Goal: Information Seeking & Learning: Learn about a topic

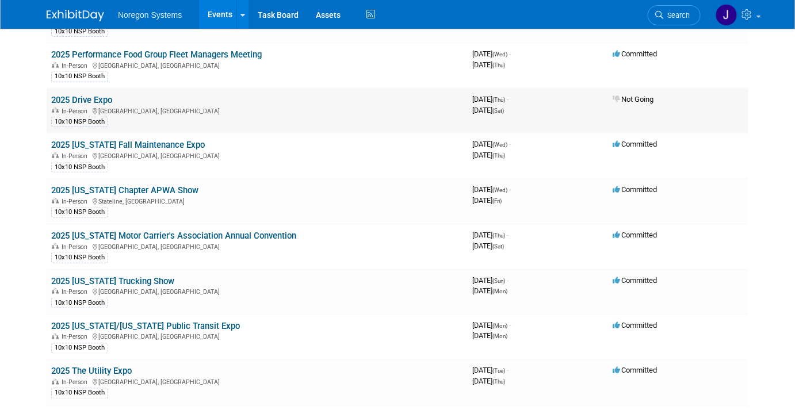
scroll to position [399, 0]
click at [140, 140] on link "2025 [US_STATE] Fall Maintenance Expo" at bounding box center [128, 145] width 154 height 10
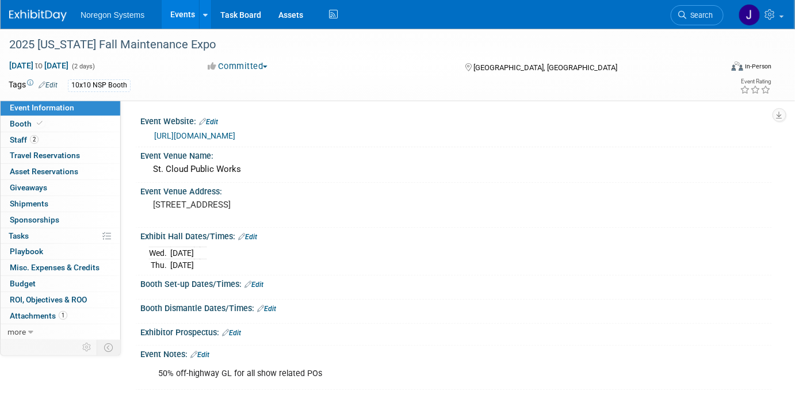
click at [52, 17] on img at bounding box center [38, 16] width 58 height 12
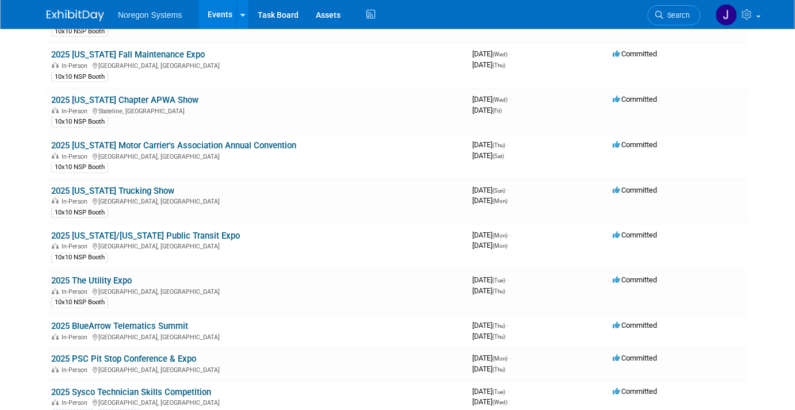
scroll to position [492, 0]
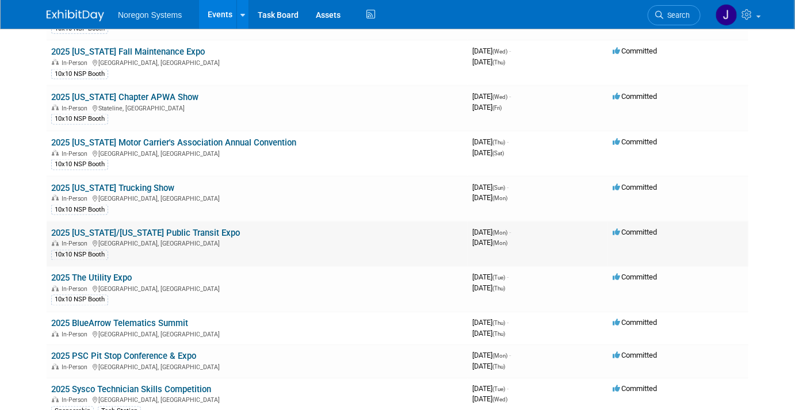
click at [224, 228] on link "2025 [US_STATE]/[US_STATE] Public Transit Expo" at bounding box center [145, 233] width 189 height 10
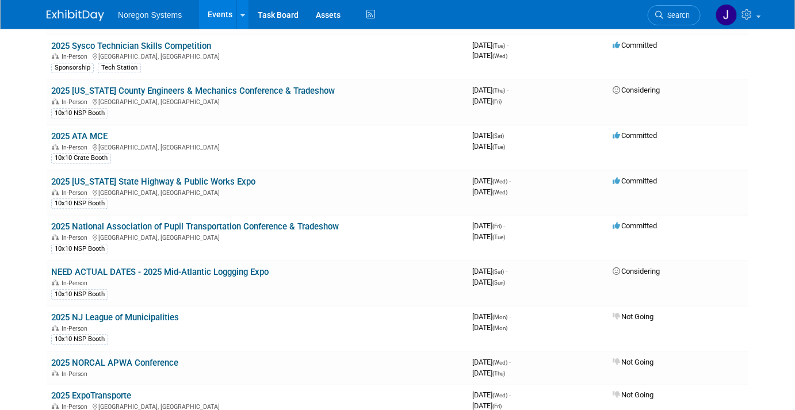
scroll to position [843, 0]
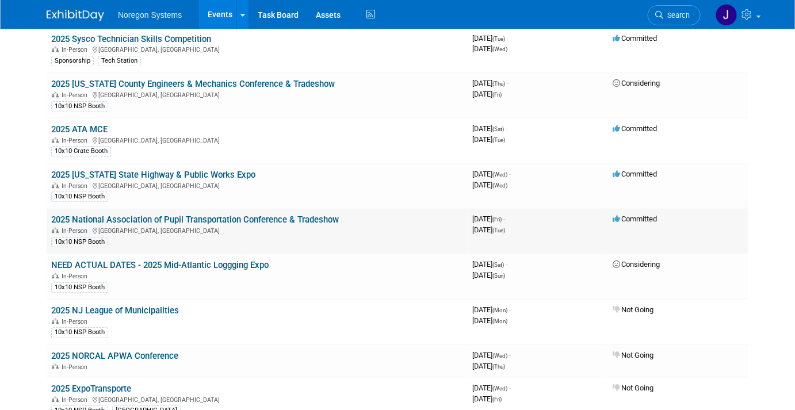
click at [288, 215] on link "2025 National Association of Pupil Transportation Conference & Tradeshow" at bounding box center [195, 220] width 288 height 10
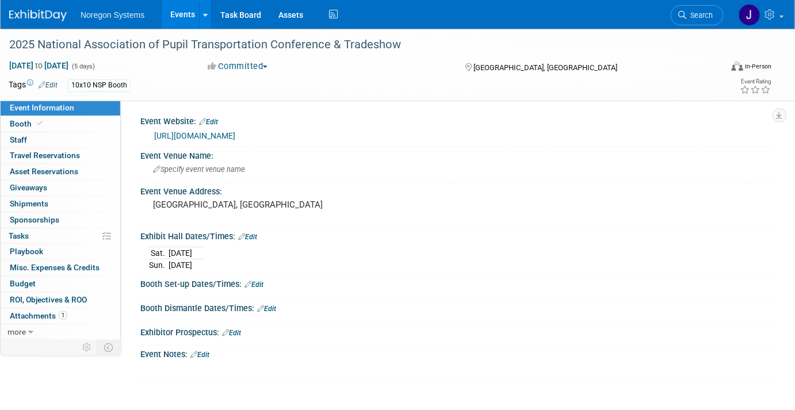
click at [31, 9] on link at bounding box center [44, 9] width 71 height 9
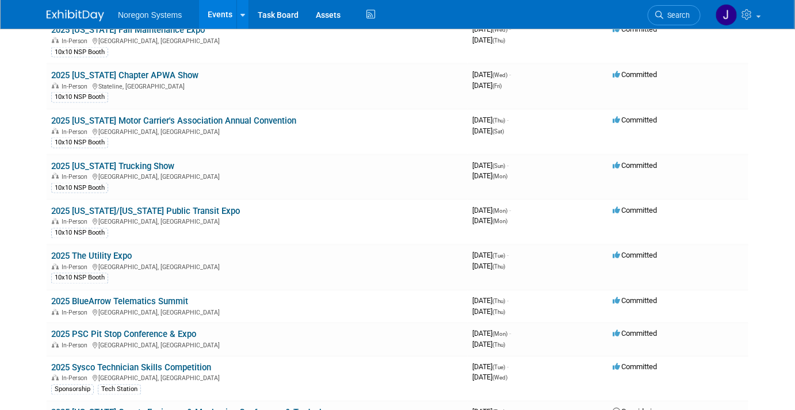
scroll to position [408, 0]
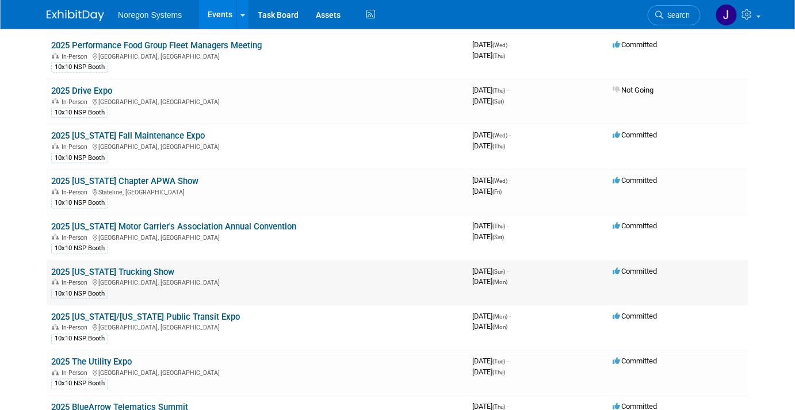
click at [131, 267] on link "2025 California Trucking Show" at bounding box center [112, 272] width 123 height 10
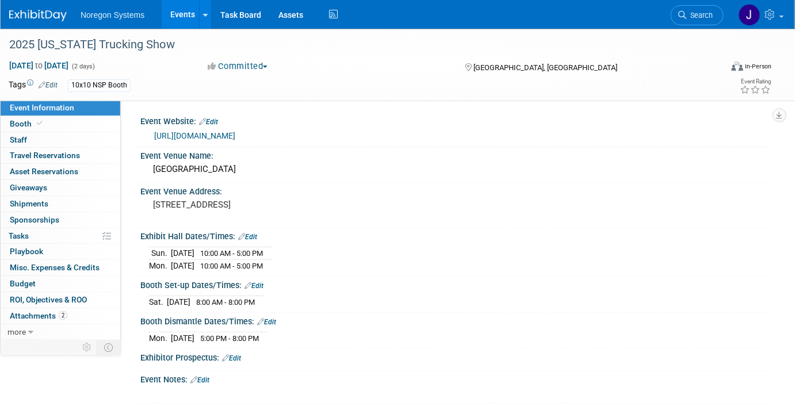
click at [401, 339] on div "[DATE] 5:00 PM - 8:00 PM" at bounding box center [456, 337] width 615 height 16
click at [452, 388] on div at bounding box center [400, 394] width 500 height 12
